Goal: Task Accomplishment & Management: Complete application form

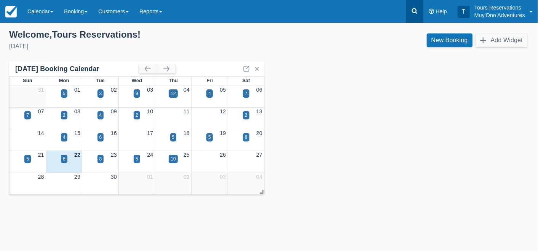
click at [414, 16] on link at bounding box center [415, 11] width 18 height 23
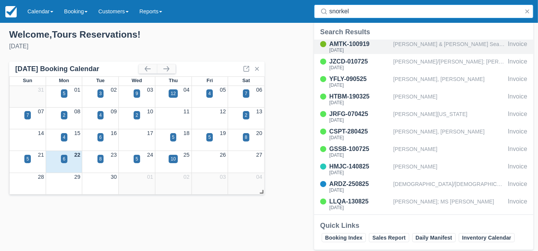
type input "snorkel"
click at [406, 42] on div "Mike & Florie Shearer SeaHorse Snorkel" at bounding box center [448, 47] width 111 height 14
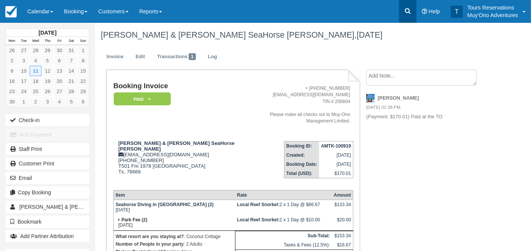
click at [409, 11] on icon at bounding box center [408, 11] width 8 height 8
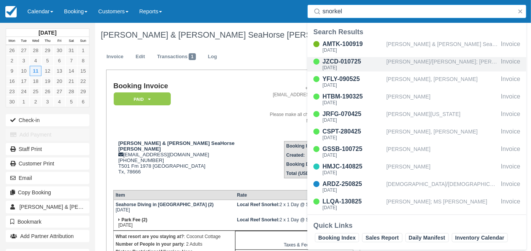
type input "snorkel"
click at [412, 65] on div "MCWILLIAMS/JAMES; MCWILLIAMS/CLAUDETTE" at bounding box center [442, 64] width 111 height 14
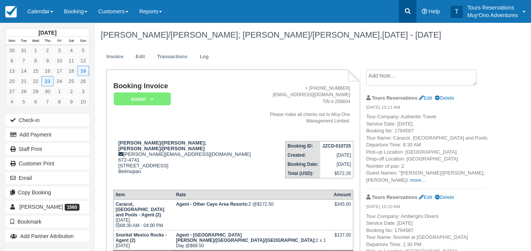
click at [414, 12] on link at bounding box center [408, 11] width 18 height 23
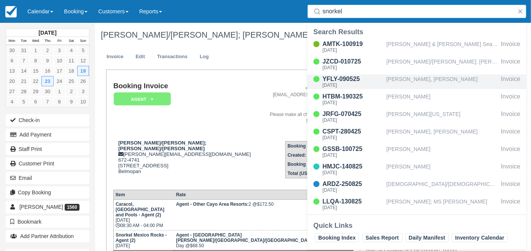
type input "snorkel"
click at [413, 78] on div "Cheyenne Daise, Christopher Davis" at bounding box center [442, 82] width 111 height 14
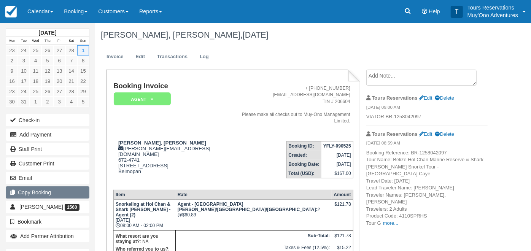
click at [54, 193] on button "Copy Booking" at bounding box center [48, 192] width 84 height 12
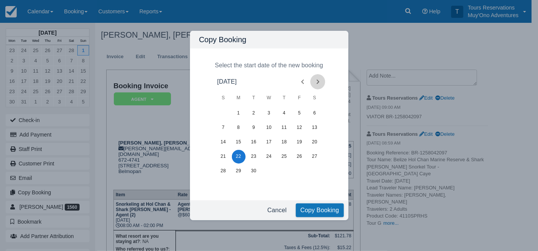
click at [319, 81] on icon "Next month" at bounding box center [317, 81] width 9 height 9
click at [314, 111] on button "1" at bounding box center [315, 114] width 14 height 14
click at [315, 208] on button "Copy Booking" at bounding box center [320, 211] width 48 height 14
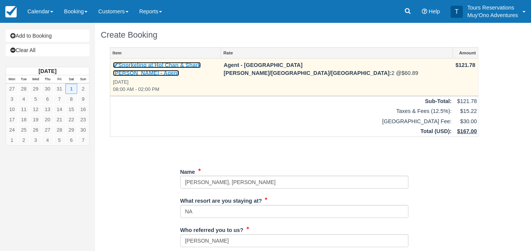
click at [201, 63] on link "Snorkeling at Hol Chan & Shark [PERSON_NAME] - Agent" at bounding box center [157, 69] width 88 height 14
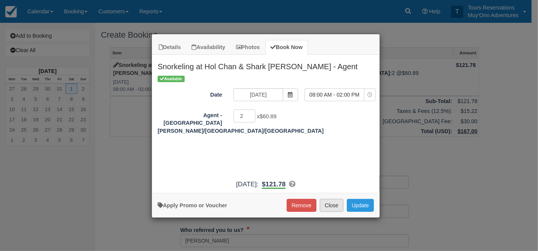
click at [333, 205] on button "Close" at bounding box center [332, 205] width 24 height 13
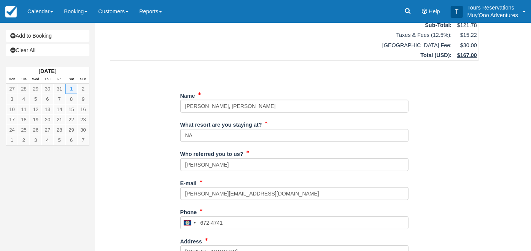
scroll to position [84, 0]
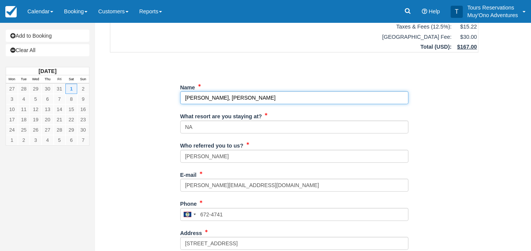
drag, startPoint x: 291, startPoint y: 91, endPoint x: 127, endPoint y: 90, distance: 163.3
click at [127, 90] on div "Item Rate Amount Snorkeling at Hol Chan & Shark Ray Alley - Agent Sat Nov 1, 20…" at bounding box center [294, 201] width 387 height 476
paste input "[PERSON_NAME]"
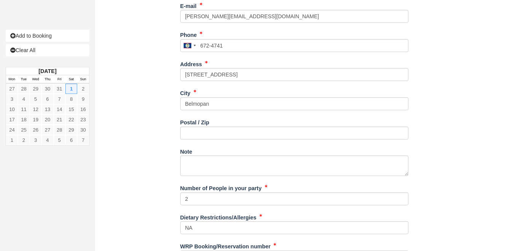
scroll to position [281, 0]
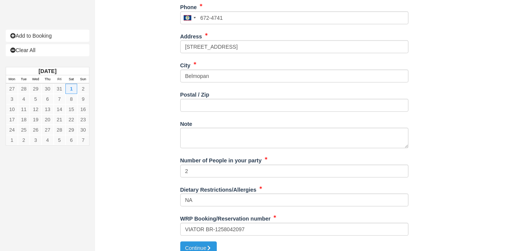
type input "[PERSON_NAME]"
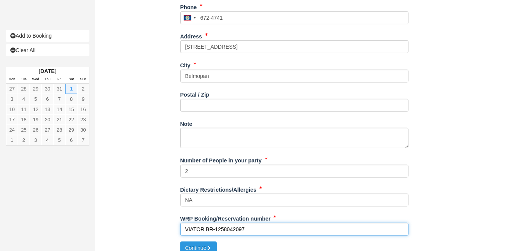
click at [229, 223] on input "VIATOR BR-1258042097" at bounding box center [294, 229] width 228 height 13
paste input "317465119"
type input "VIATOR BR-1317465119"
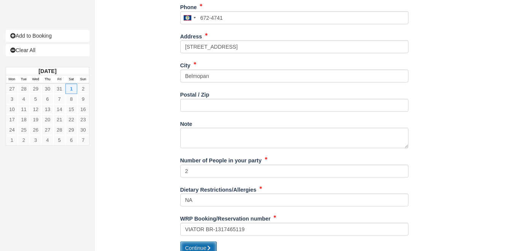
click at [194, 242] on button "Continue" at bounding box center [198, 248] width 37 height 13
type input "+5016724741"
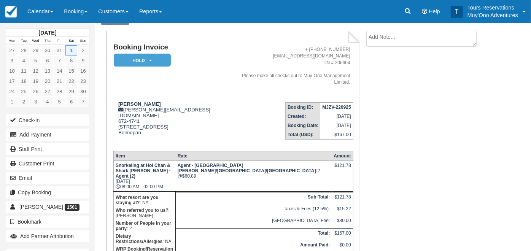
scroll to position [67, 0]
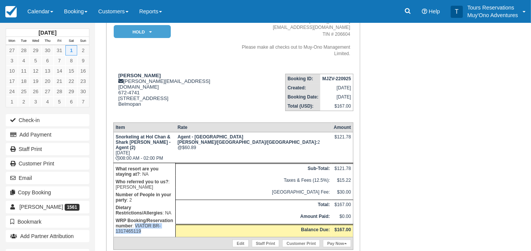
drag, startPoint x: 194, startPoint y: 183, endPoint x: 206, endPoint y: 193, distance: 15.7
click at [175, 193] on td "What resort are you staying at? : NA Who referred you to us? : [PERSON_NAME] Nu…" at bounding box center [144, 200] width 62 height 74
copy p "VIATOR BR-1317465119"
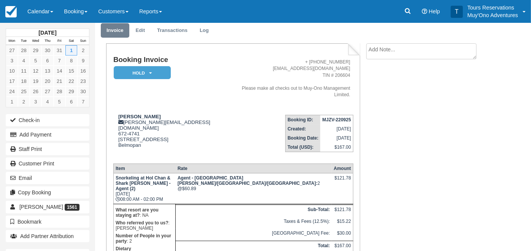
scroll to position [0, 0]
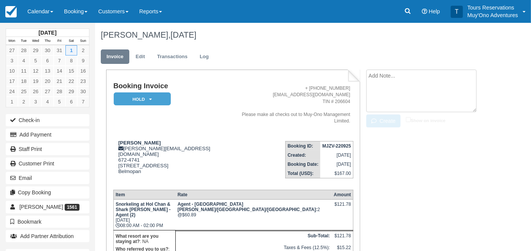
click at [391, 77] on textarea at bounding box center [421, 91] width 110 height 43
paste textarea "VIATOR BR-1317465119"
type textarea "VIATOR BR-1317465119"
click at [384, 127] on button "Create" at bounding box center [383, 121] width 34 height 13
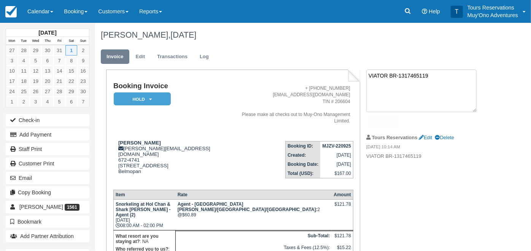
click at [383, 76] on textarea "VIATOR BR-1317465119" at bounding box center [421, 91] width 110 height 43
click at [385, 76] on textarea at bounding box center [421, 91] width 110 height 43
paste textarea "Booking Reference: BR-1317465119 Tour Name: Belize Hol Chan Marine Reserve & Sh…"
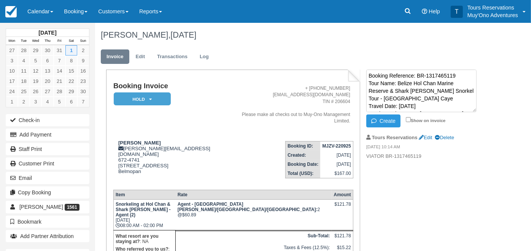
scroll to position [43, 0]
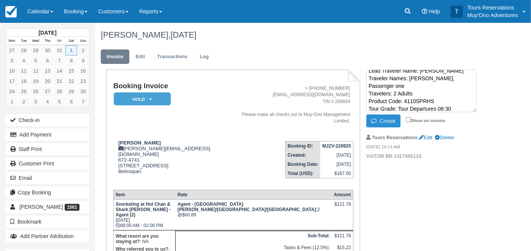
type textarea "Booking Reference: BR-1317465119 Tour Name: Belize Hol Chan Marine Reserve & Sh…"
click at [377, 118] on icon "button" at bounding box center [375, 120] width 8 height 5
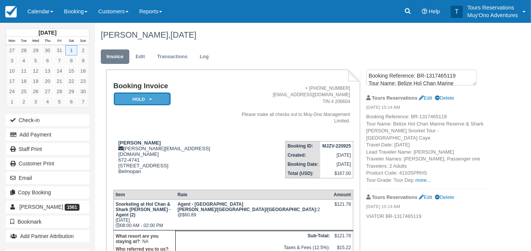
click at [147, 99] on em "HOLD" at bounding box center [142, 98] width 57 height 13
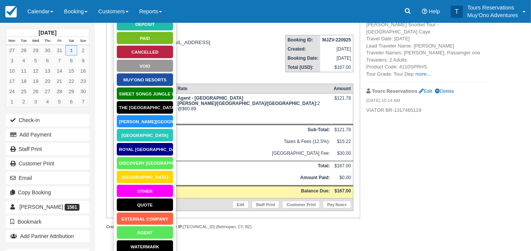
scroll to position [111, 0]
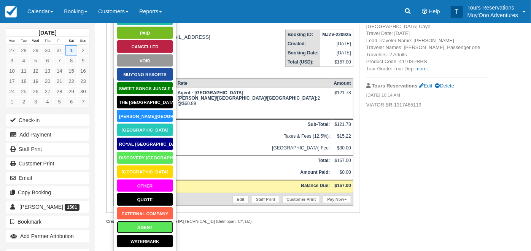
click at [140, 225] on link "AGENT" at bounding box center [144, 227] width 57 height 13
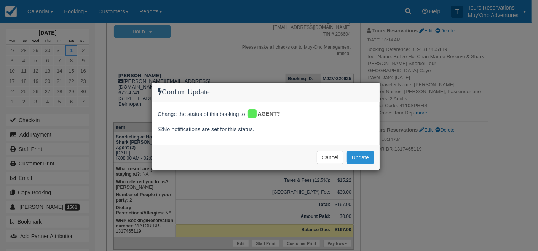
click at [361, 155] on button "Update" at bounding box center [360, 157] width 27 height 13
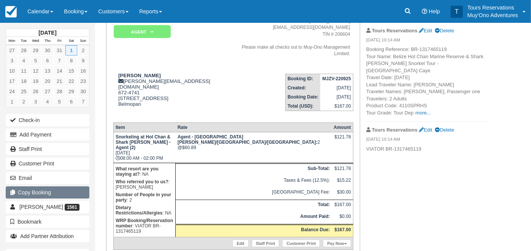
click at [45, 194] on button "Copy Booking" at bounding box center [48, 192] width 84 height 12
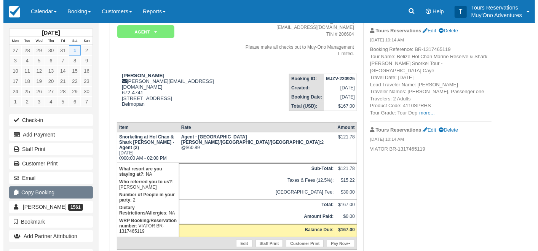
scroll to position [0, 0]
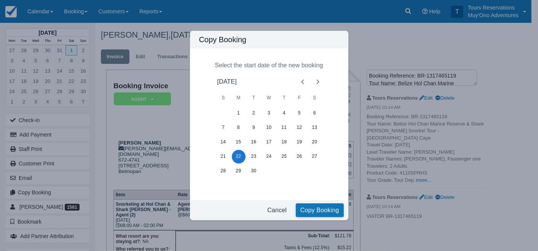
click at [315, 83] on icon "Next month" at bounding box center [317, 81] width 9 height 9
click at [318, 141] on button "15" at bounding box center [315, 142] width 14 height 14
click at [314, 212] on button "Copy Booking" at bounding box center [320, 211] width 48 height 14
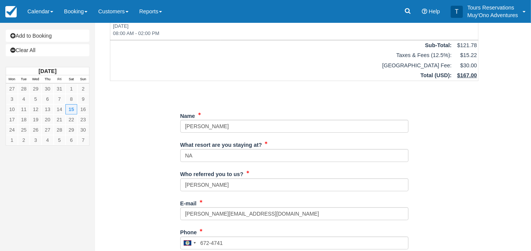
scroll to position [84, 0]
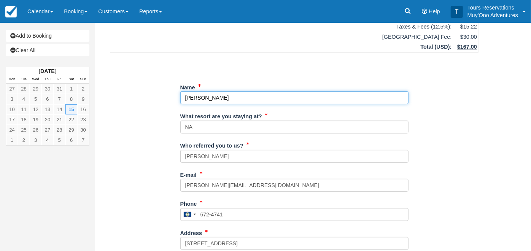
drag, startPoint x: 231, startPoint y: 90, endPoint x: 126, endPoint y: 90, distance: 105.0
click at [126, 90] on div "Item Rate Amount Snorkeling at Hol Chan & Shark [PERSON_NAME] - Agent [DATE] 08…" at bounding box center [294, 201] width 387 height 476
paste input "[PERSON_NAME], [PERSON_NAME]"
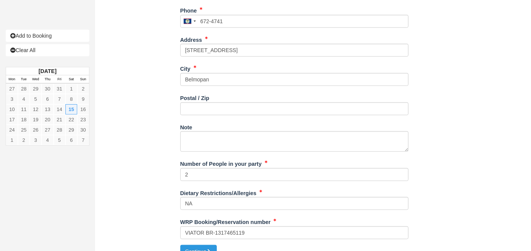
scroll to position [281, 0]
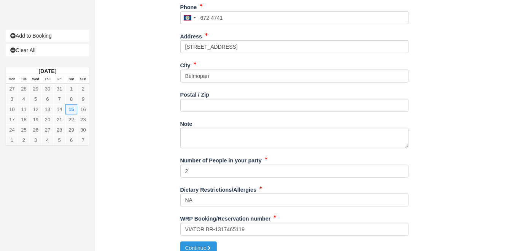
type input "[PERSON_NAME], [PERSON_NAME]"
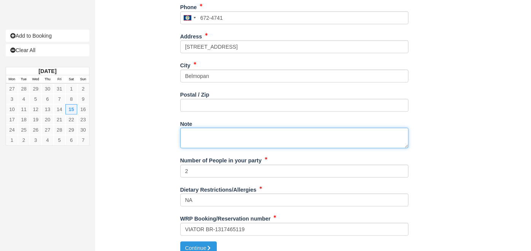
click at [234, 133] on textarea "Note" at bounding box center [294, 138] width 228 height 21
paste textarea "Booking Reference: BR-1317919323 Tour Name: [GEOGRAPHIC_DATA] Hol Chan Marine R…"
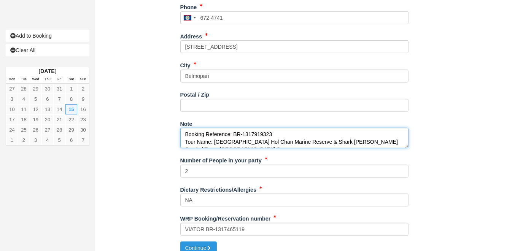
scroll to position [111, 0]
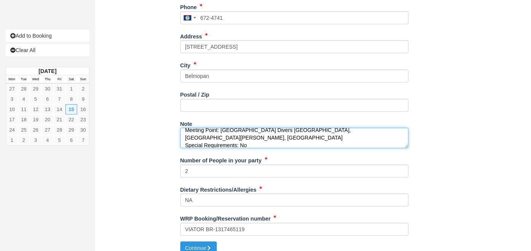
type textarea "Booking Reference: BR-1317919323 Tour Name: [GEOGRAPHIC_DATA] Hol Chan Marine R…"
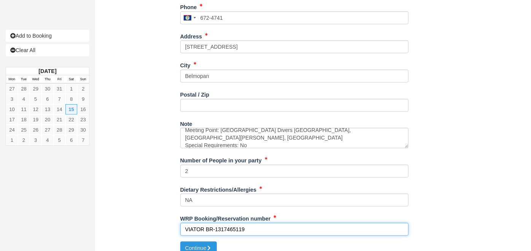
click at [227, 223] on input "VIATOR BR-1317465119" at bounding box center [294, 229] width 228 height 13
click at [226, 223] on input "VIATOR BR-1317465119" at bounding box center [294, 229] width 228 height 13
paste input "919323"
type input "VIATOR BR-1317919323"
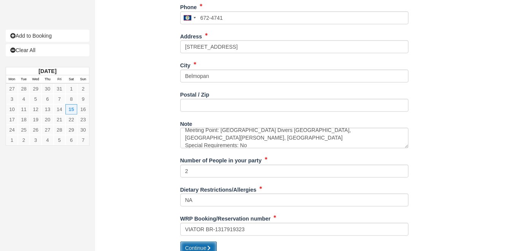
click at [180, 242] on button "Continue" at bounding box center [198, 248] width 37 height 13
type input "+5016724741"
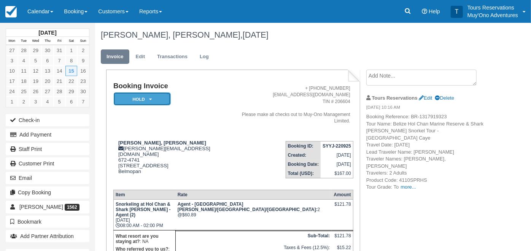
click at [141, 95] on em "HOLD" at bounding box center [142, 98] width 57 height 13
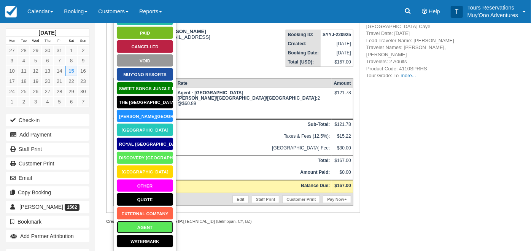
click at [144, 229] on link "AGENT" at bounding box center [144, 227] width 57 height 13
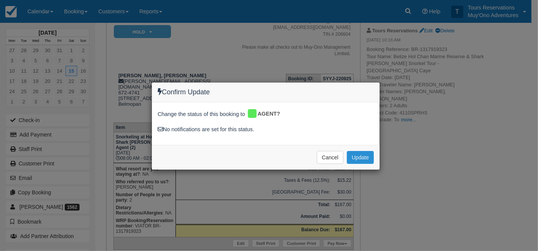
click at [360, 153] on button "Update" at bounding box center [360, 157] width 27 height 13
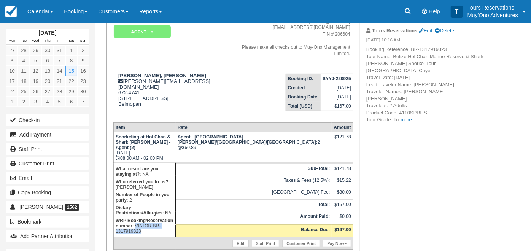
drag, startPoint x: 194, startPoint y: 181, endPoint x: 203, endPoint y: 189, distance: 11.3
click at [174, 217] on p "WRP Booking/Reservation number : VIATOR BR-1317919323" at bounding box center [145, 226] width 58 height 18
copy p "VIATOR BR-1317919323"
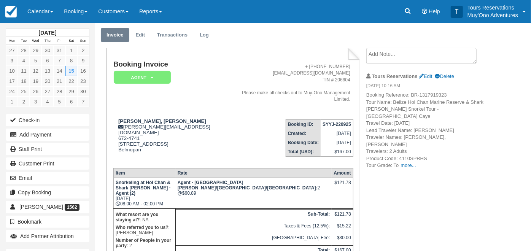
scroll to position [0, 0]
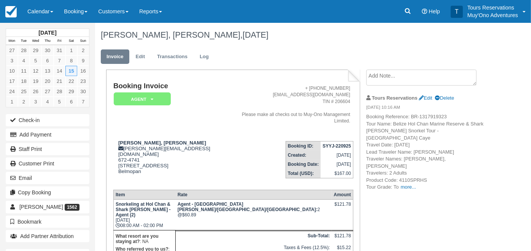
click at [399, 75] on textarea at bounding box center [421, 78] width 110 height 16
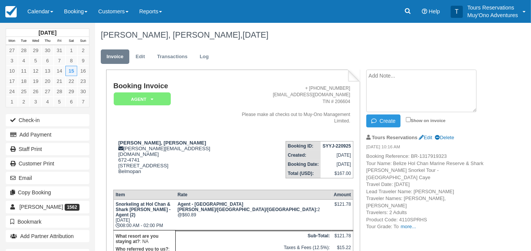
paste textarea "VIATOR BR-1317919323"
type textarea "VIATOR BR-1317919323"
click at [405, 120] on div "Create Show on invoice" at bounding box center [426, 121] width 121 height 13
click at [408, 120] on input "Show on invoice" at bounding box center [408, 119] width 5 height 5
checkbox input "true"
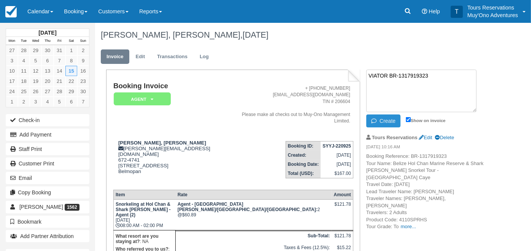
click at [390, 122] on button "Create" at bounding box center [383, 121] width 34 height 13
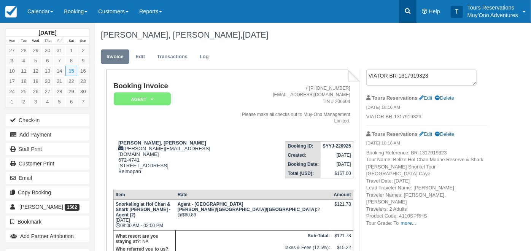
click at [409, 8] on icon at bounding box center [408, 11] width 8 height 8
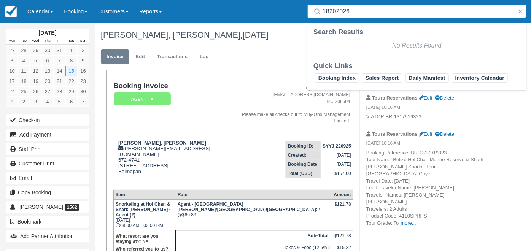
type input "18202026"
click at [276, 52] on ul "Invoice Edit Transactions Log" at bounding box center [294, 58] width 387 height 23
click at [275, 18] on div "Menu Calendar Booking Customer Inventory Booking Daily Manifest Daily List Note…" at bounding box center [265, 11] width 531 height 23
click at [519, 11] on button "button" at bounding box center [520, 11] width 9 height 9
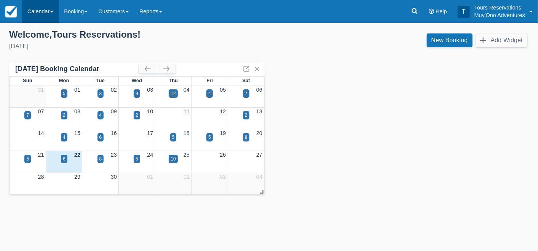
click at [40, 10] on link "Calendar" at bounding box center [40, 11] width 37 height 23
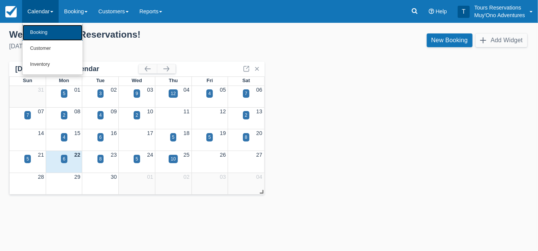
click at [41, 35] on link "Booking" at bounding box center [52, 33] width 60 height 16
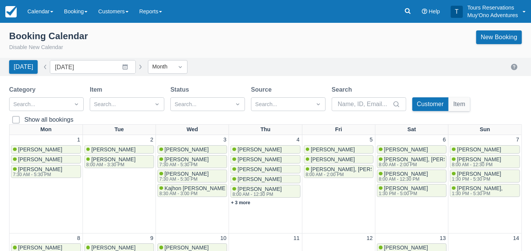
click at [365, 95] on div "Search" at bounding box center [369, 98] width 75 height 26
click at [364, 101] on input "Search" at bounding box center [364, 104] width 53 height 14
type input "[PERSON_NAME]"
